Goal: Find specific page/section: Find specific page/section

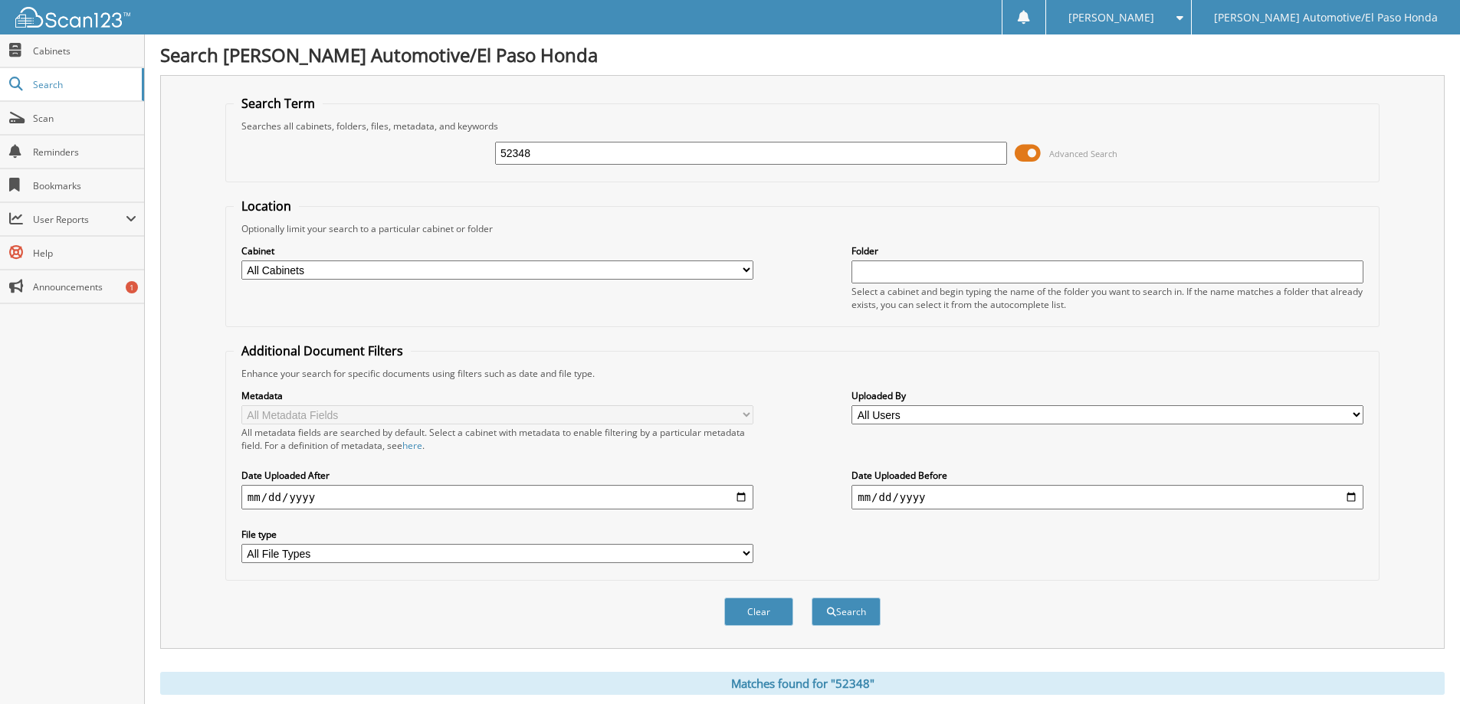
drag, startPoint x: 549, startPoint y: 153, endPoint x: 398, endPoint y: 185, distance: 154.3
click at [398, 185] on form "Search Term Searches all cabinets, folders, files, metadata, and keywords 52348…" at bounding box center [802, 369] width 1154 height 548
paste input "261"
type input "52261"
click at [811, 598] on button "Search" at bounding box center [845, 612] width 69 height 28
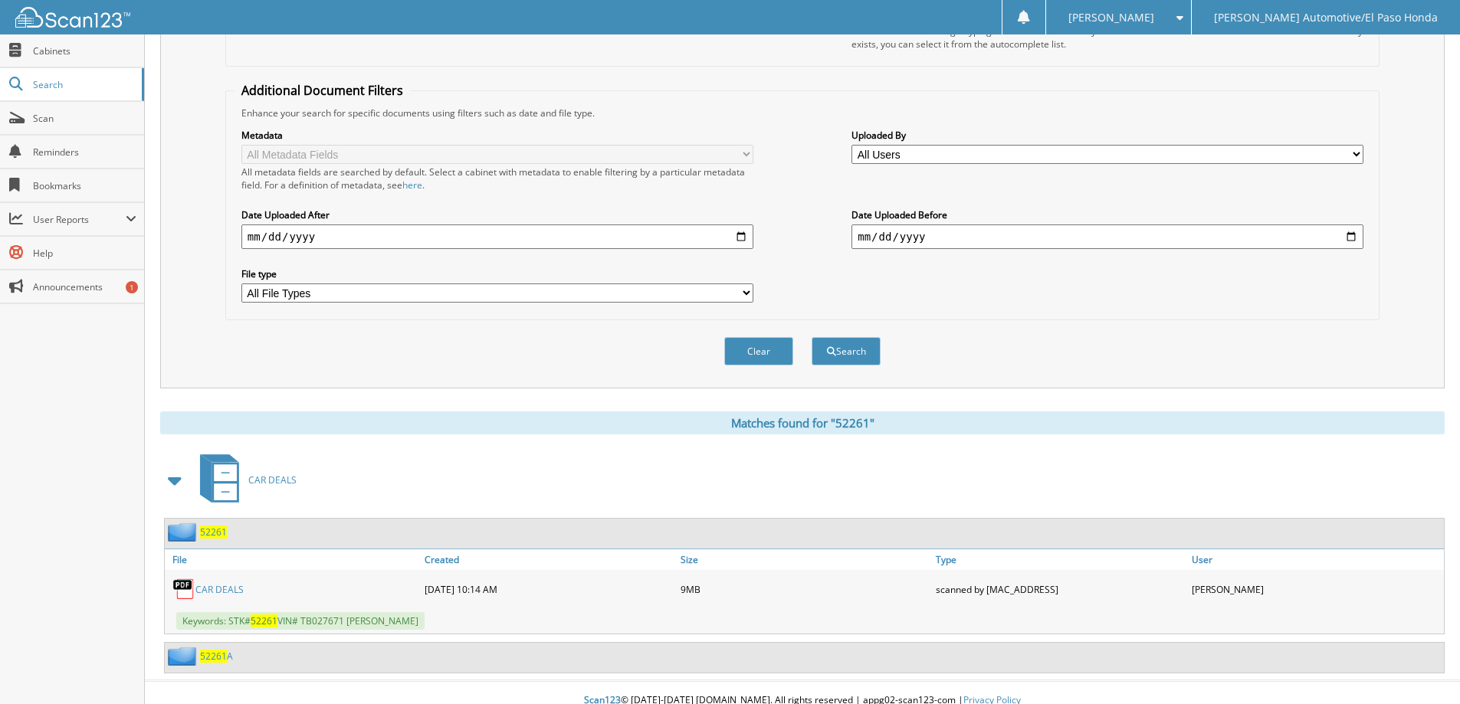
scroll to position [277, 0]
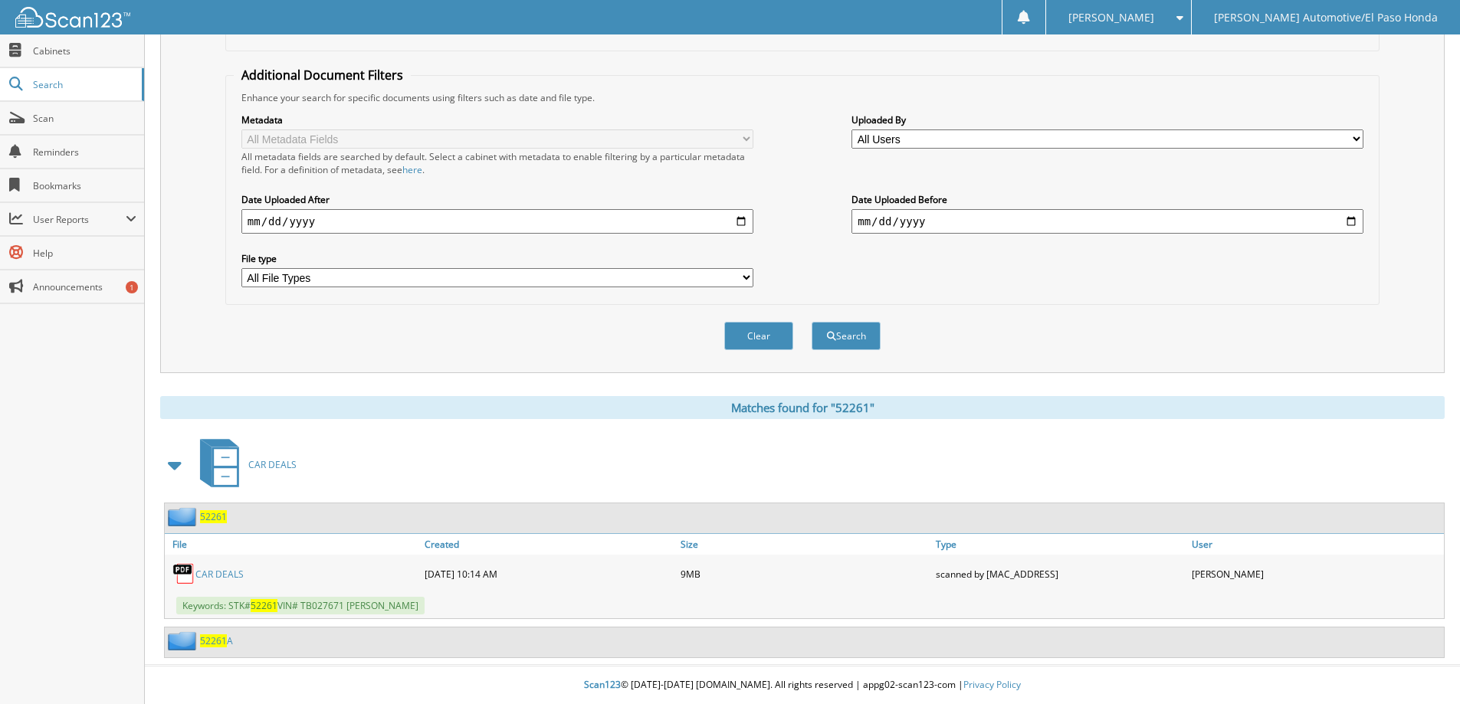
click at [216, 576] on link "CAR DEALS" at bounding box center [219, 574] width 48 height 13
